Goal: Information Seeking & Learning: Learn about a topic

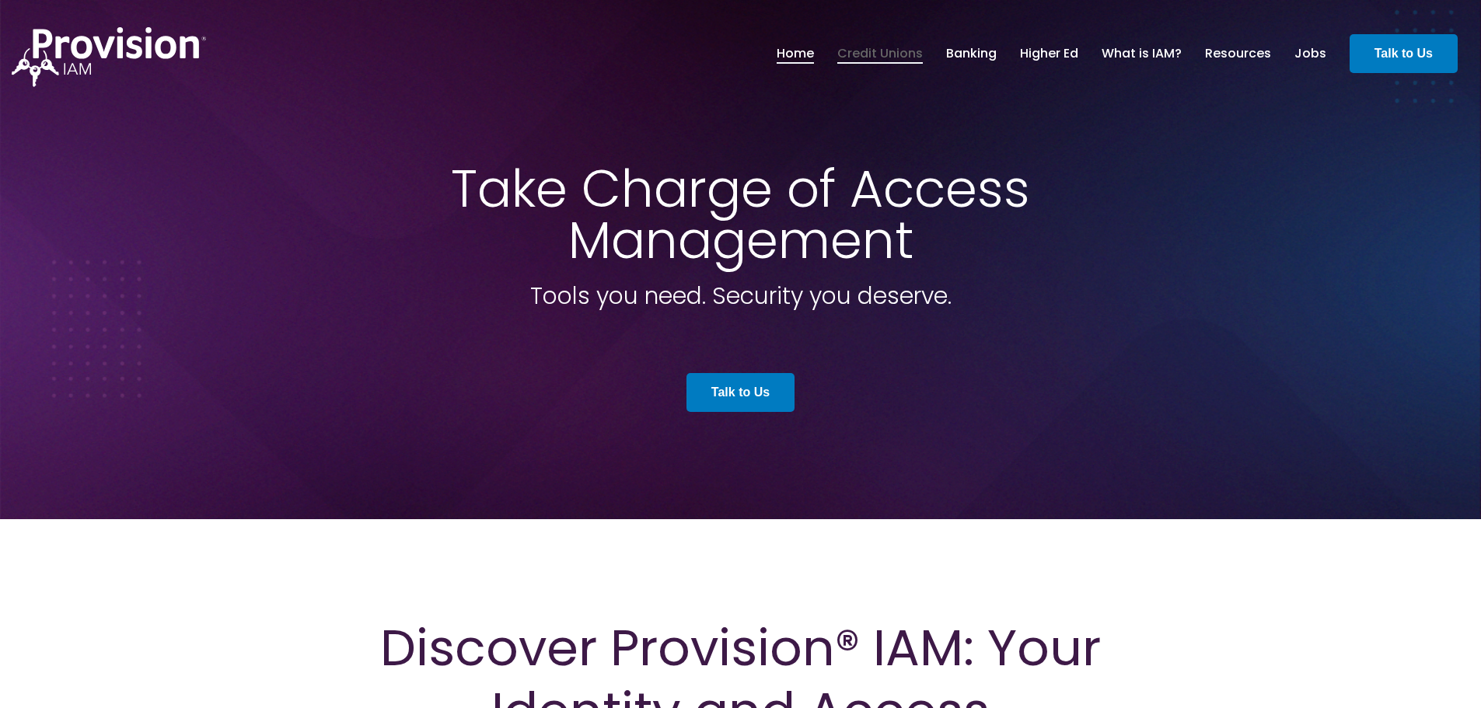
click at [888, 49] on link "Credit Unions" at bounding box center [880, 53] width 86 height 26
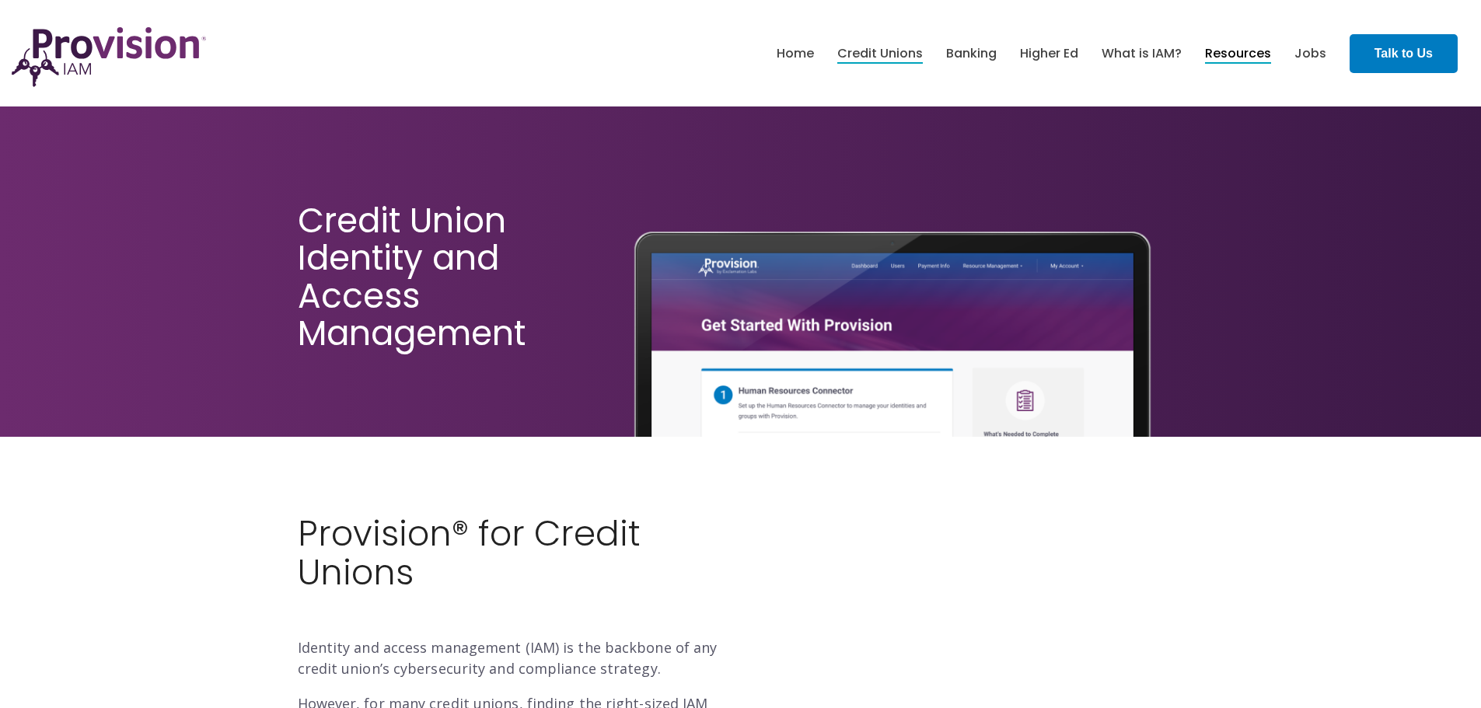
click at [1229, 48] on link "Resources" at bounding box center [1238, 53] width 66 height 26
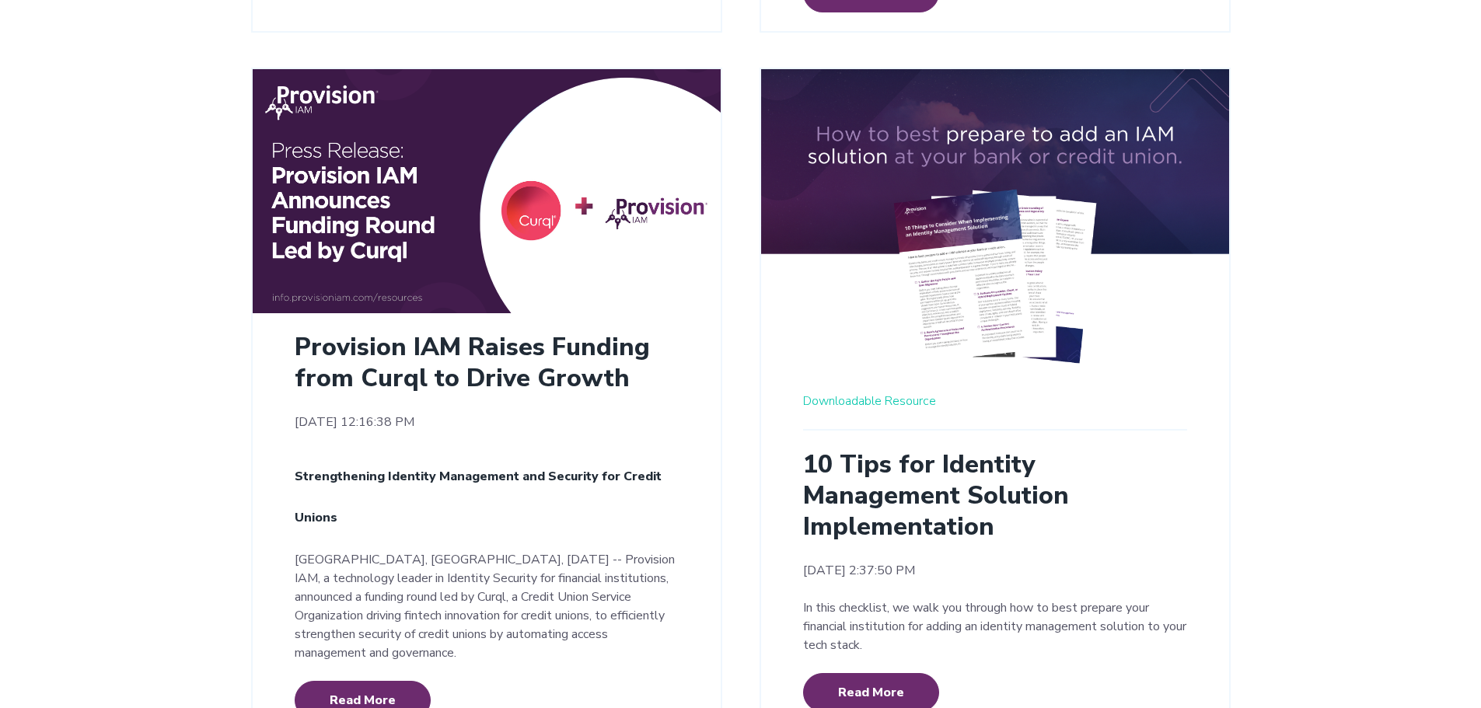
scroll to position [2721, 0]
